Goal: Transaction & Acquisition: Purchase product/service

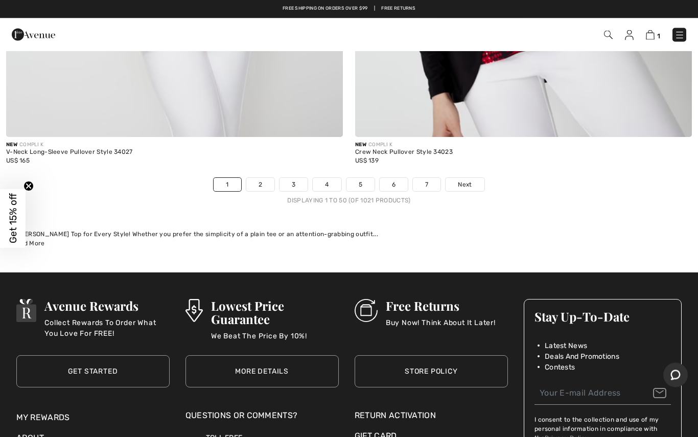
scroll to position [14135, 0]
click at [255, 180] on link "2" at bounding box center [260, 184] width 28 height 13
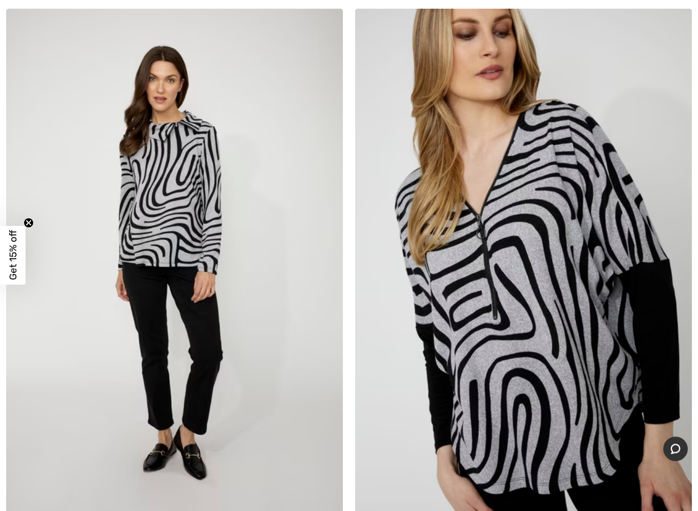
scroll to position [180, 0]
click at [547, 362] on img at bounding box center [523, 261] width 337 height 506
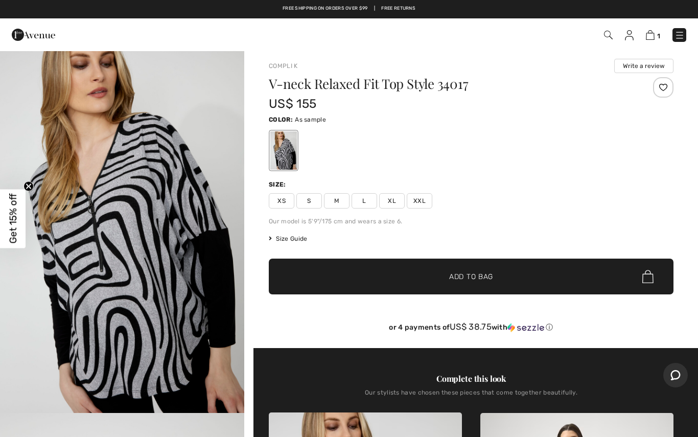
scroll to position [5, 0]
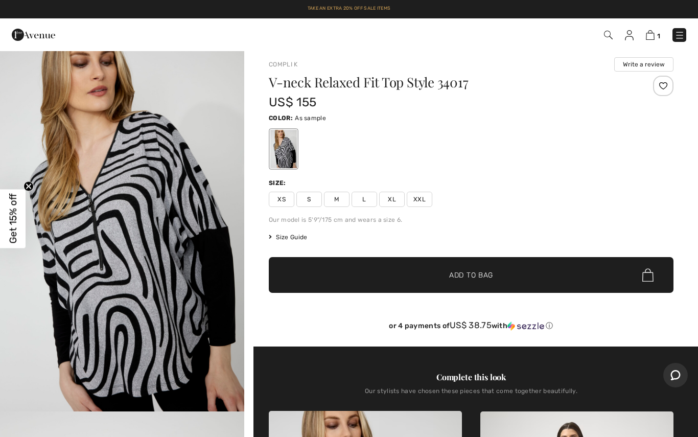
click at [382, 191] on div "Size: XS S M L XL XXL" at bounding box center [471, 192] width 405 height 29
click at [394, 200] on span "XL" at bounding box center [392, 199] width 26 height 15
click at [495, 276] on span "✔ Added to Bag Add to Bag" at bounding box center [471, 275] width 405 height 36
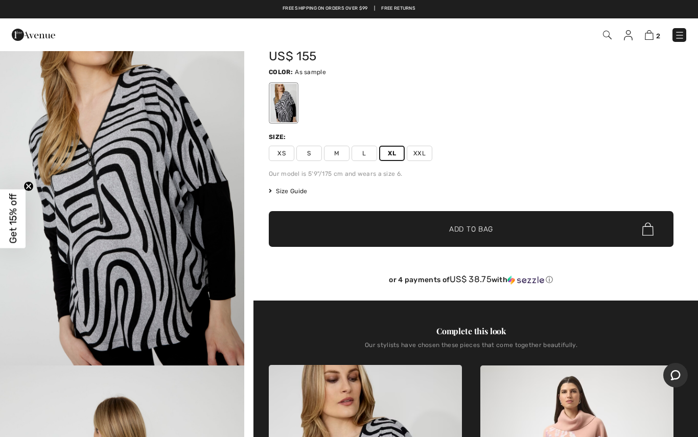
scroll to position [0, 0]
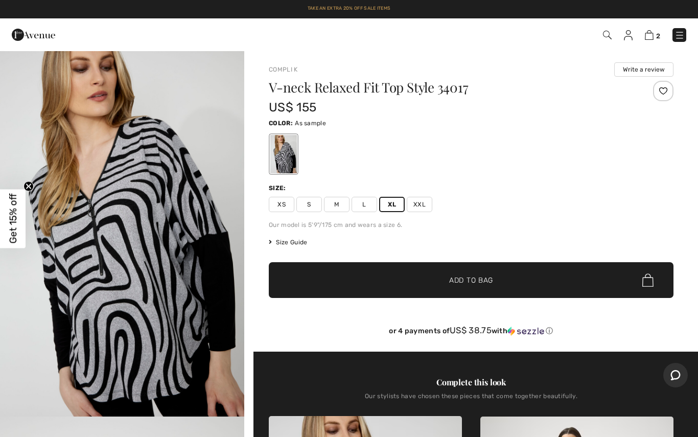
click at [1, 437] on html "We value your privacy We use cookies to enhance your browsing experience, serve…" at bounding box center [349, 218] width 698 height 437
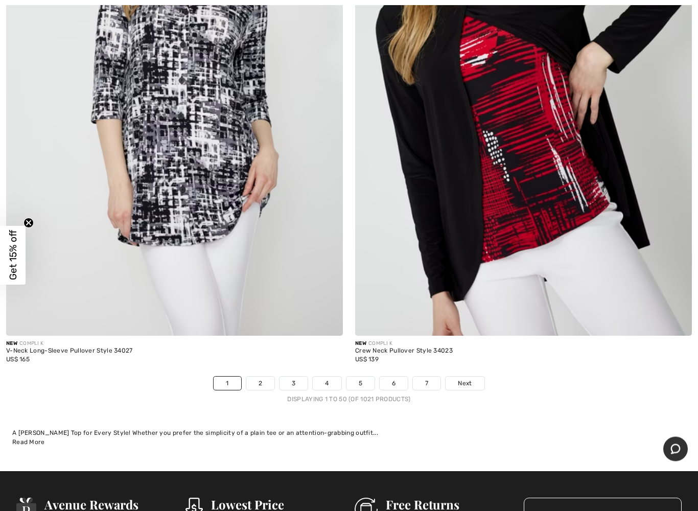
scroll to position [13937, 0]
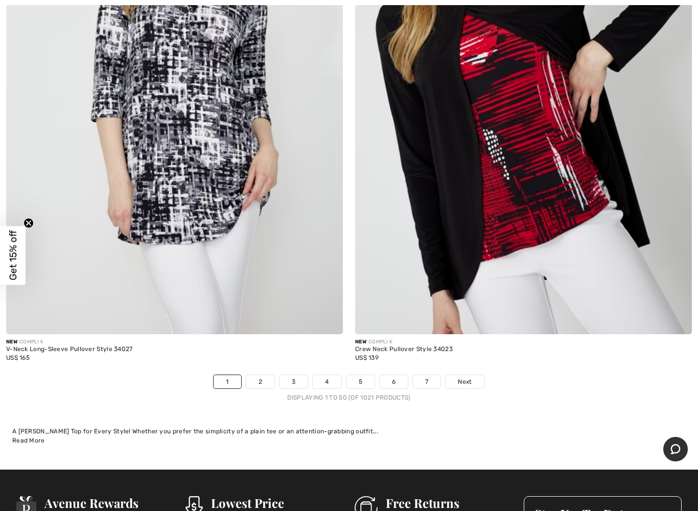
click at [306, 377] on link "3" at bounding box center [294, 381] width 28 height 13
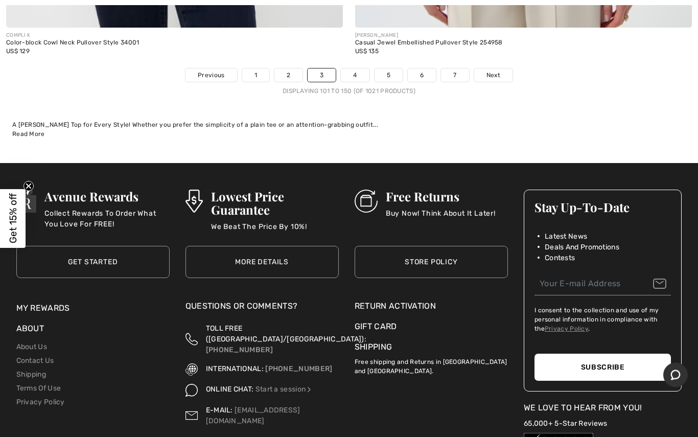
scroll to position [14369, 0]
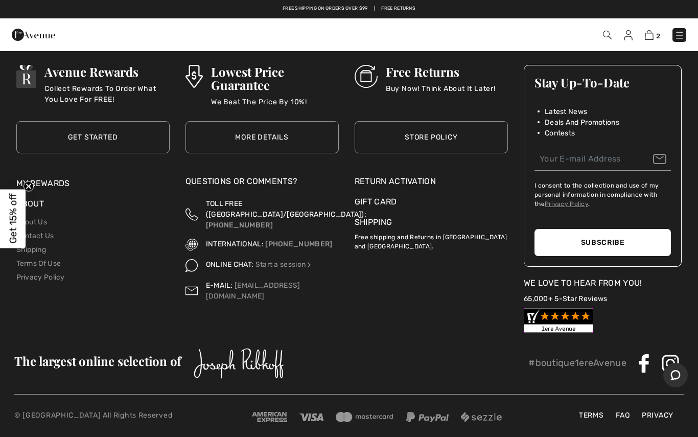
click at [657, 26] on div "2 Checkout" at bounding box center [493, 35] width 403 height 21
click at [650, 38] on img at bounding box center [649, 35] width 9 height 10
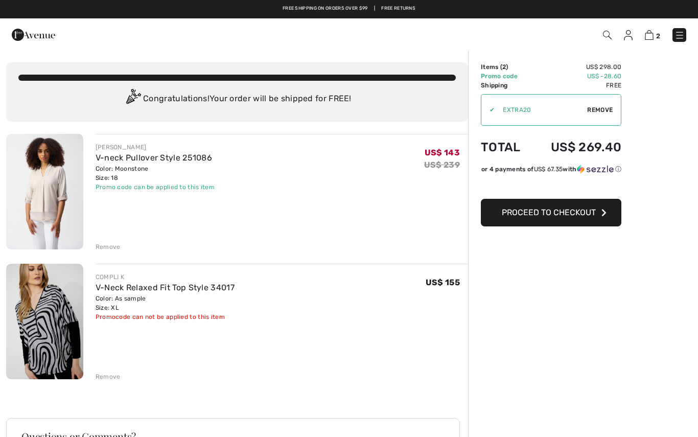
click at [166, 196] on div "[PERSON_NAME] V-neck Pullover Style 251086 Color: Moonstone Size: 18 Final Sale…" at bounding box center [282, 193] width 373 height 118
click at [133, 173] on div "Color: Moonstone Size: 18" at bounding box center [155, 173] width 119 height 18
click at [566, 219] on button "Proceed to Checkout" at bounding box center [551, 213] width 141 height 28
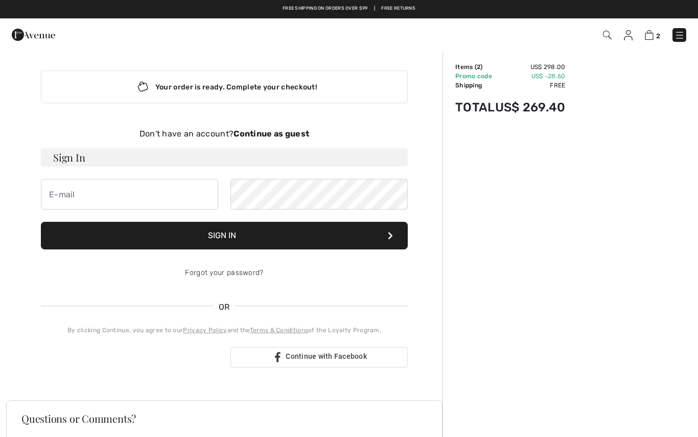
click at [229, 242] on button "Sign In" at bounding box center [224, 236] width 367 height 28
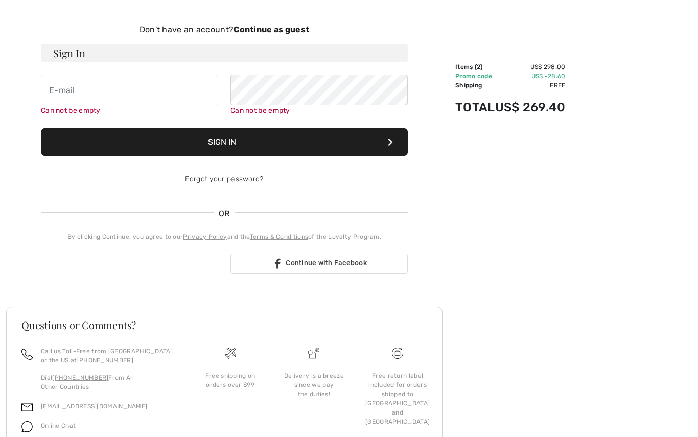
scroll to position [105, 0]
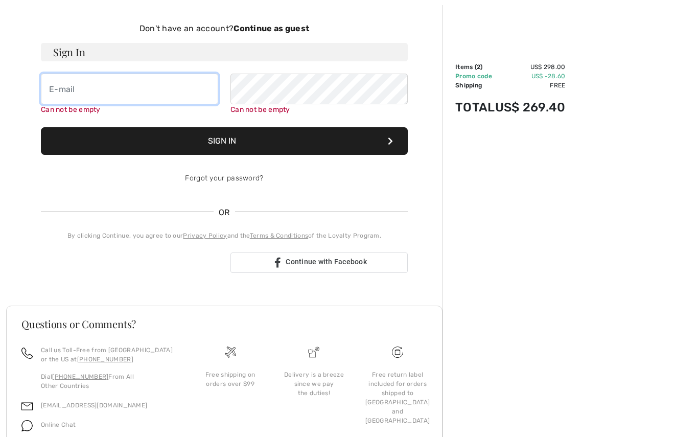
click at [55, 94] on input "email" at bounding box center [129, 89] width 177 height 31
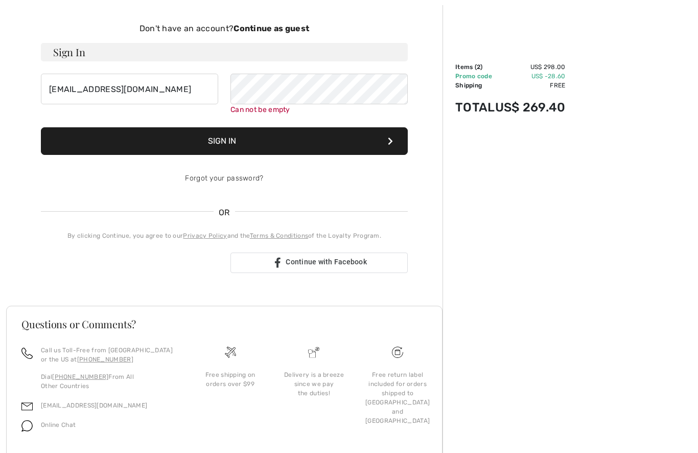
click at [353, 140] on button "Sign In" at bounding box center [224, 141] width 367 height 28
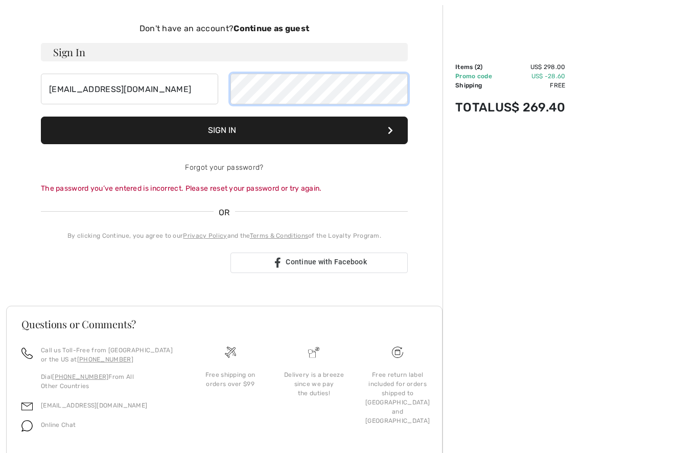
click at [231, 131] on button "Sign In" at bounding box center [224, 131] width 367 height 28
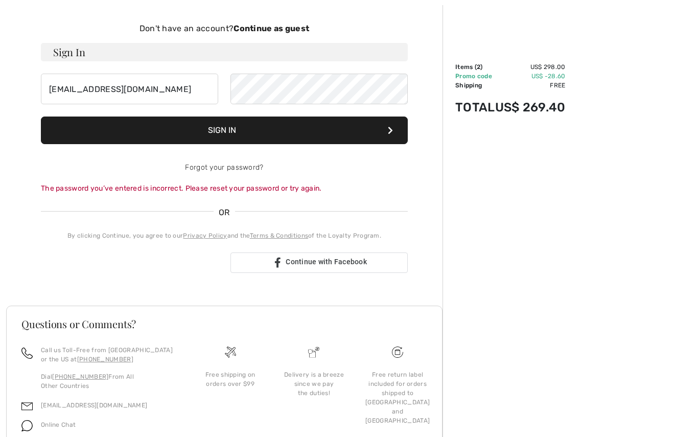
click at [115, 189] on div "The password you’ve entered is incorrect. Please reset your password or try aga…" at bounding box center [224, 188] width 367 height 11
click at [207, 245] on div "Don't have an account? Continue as guest Sign In kypaula@gmail.com Sign In Forg…" at bounding box center [224, 147] width 367 height 251
click at [230, 208] on span "OR" at bounding box center [224, 213] width 21 height 12
click at [131, 95] on input "kypaula@gmail.com" at bounding box center [129, 89] width 177 height 31
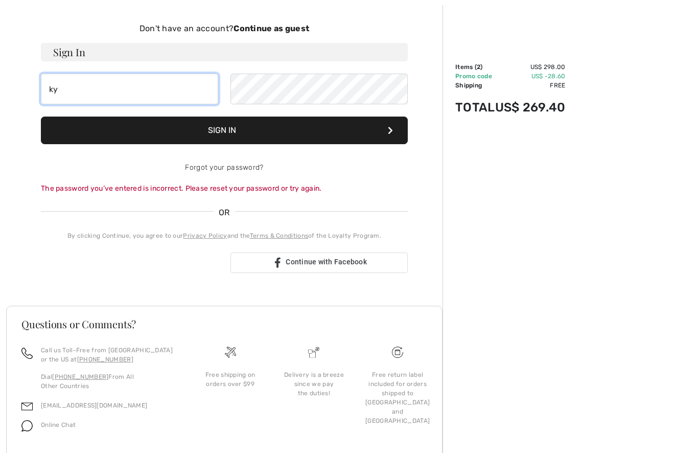
type input "k"
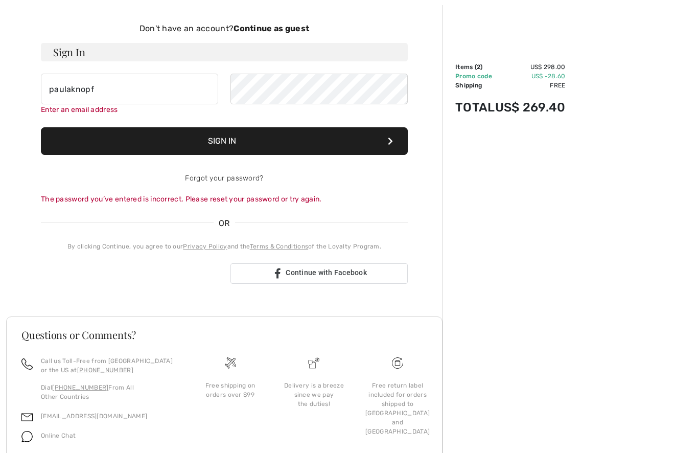
click at [105, 99] on input "paulaknopf" at bounding box center [129, 89] width 177 height 31
type input "p"
type input "kypaula@gmail.com"
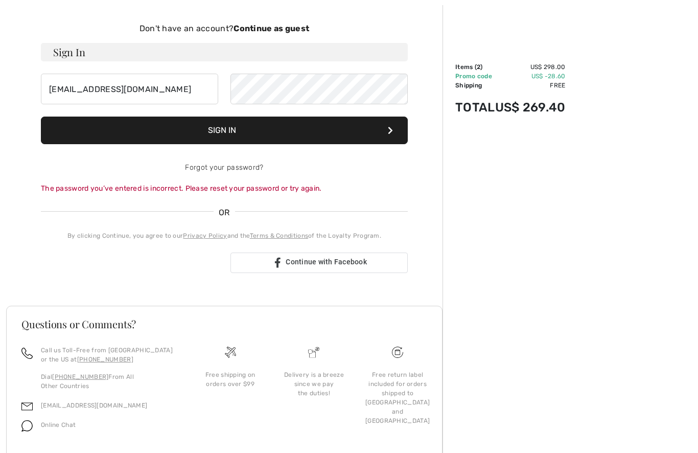
click at [337, 137] on button "Sign In" at bounding box center [224, 131] width 367 height 28
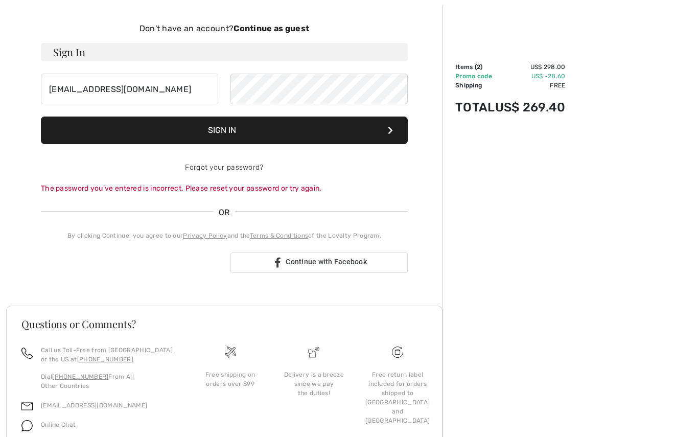
click at [220, 171] on link "Forgot your password?" at bounding box center [224, 167] width 78 height 9
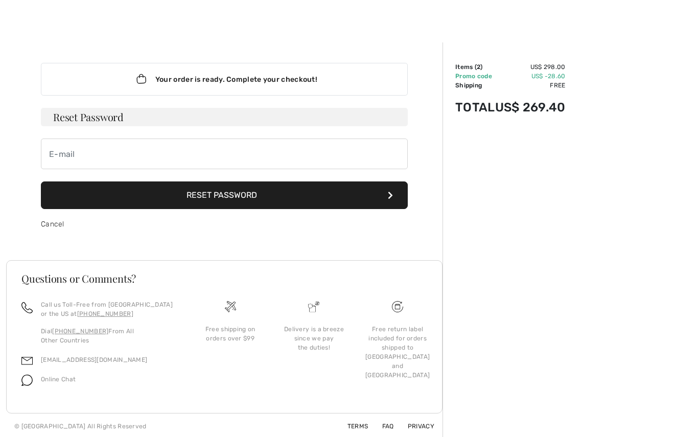
scroll to position [10, 0]
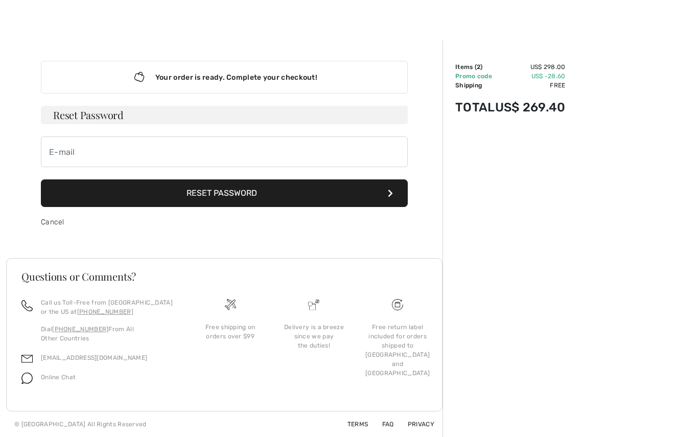
click at [64, 115] on h3 "Reset Password" at bounding box center [224, 115] width 367 height 18
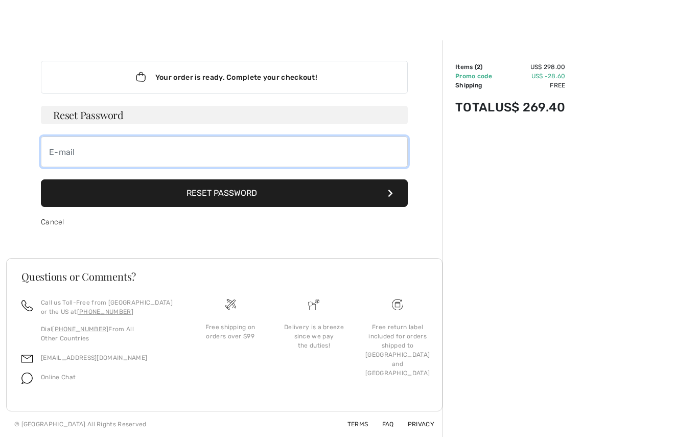
click at [90, 151] on input "email" at bounding box center [224, 152] width 367 height 31
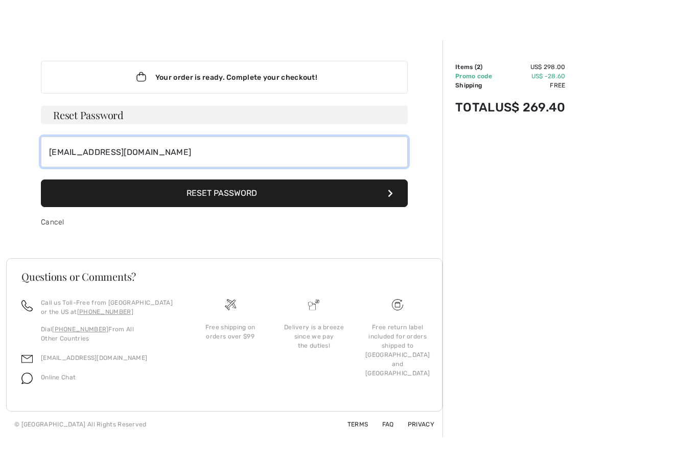
type input "kypaula@gmail.com"
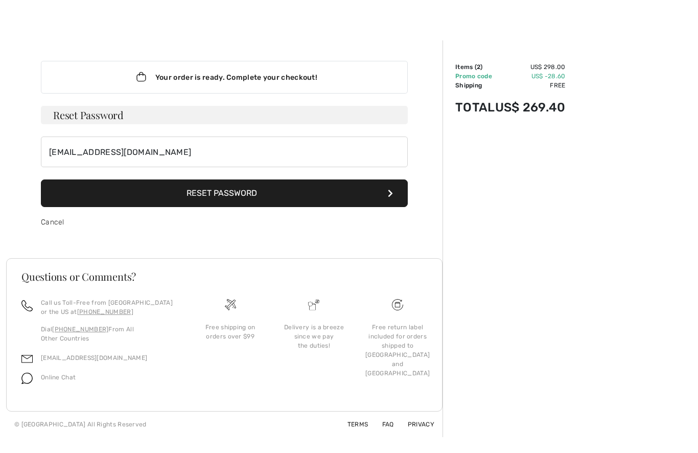
click at [199, 190] on button "Reset Password" at bounding box center [224, 193] width 367 height 28
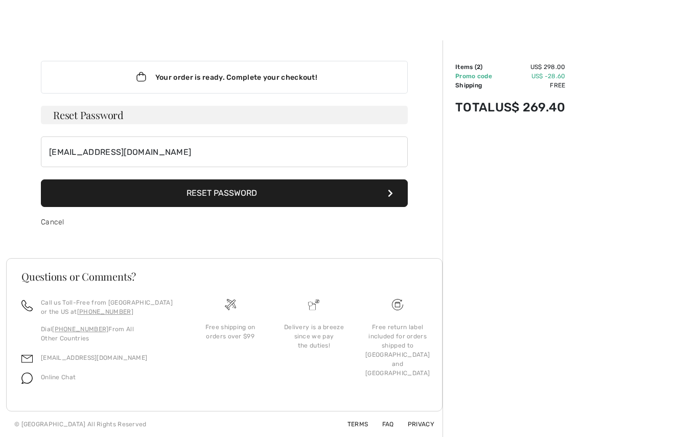
scroll to position [0, 0]
